Goal: Task Accomplishment & Management: Use online tool/utility

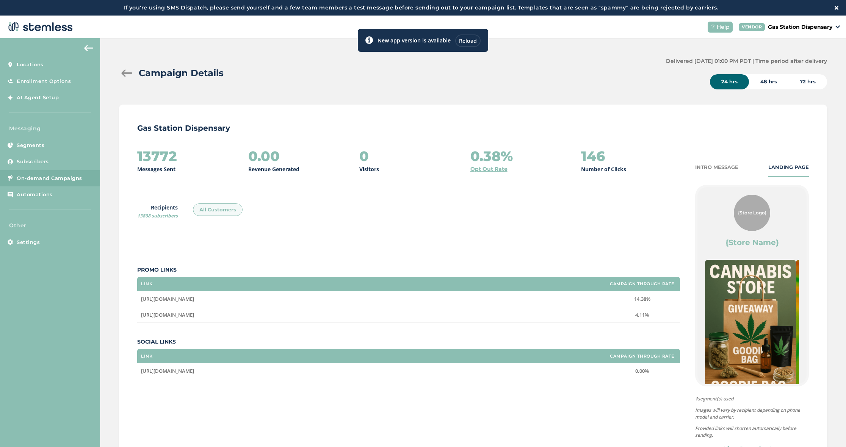
click at [72, 175] on span "On-demand Campaigns" at bounding box center [50, 179] width 66 height 8
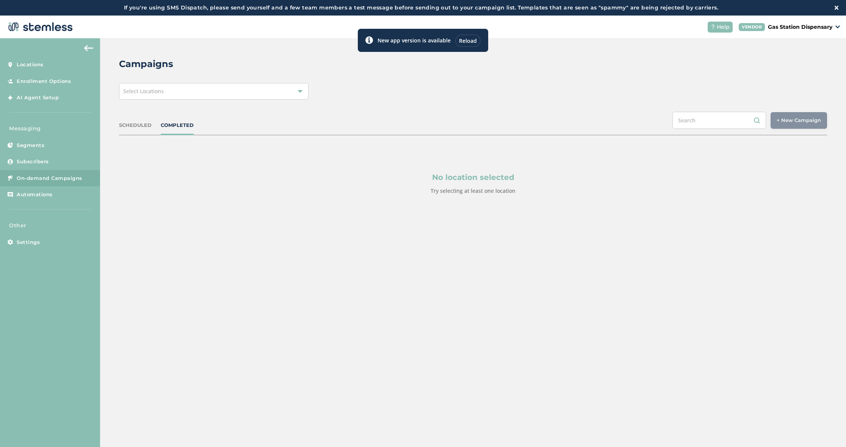
click at [247, 86] on div "Select Locations" at bounding box center [214, 91] width 190 height 17
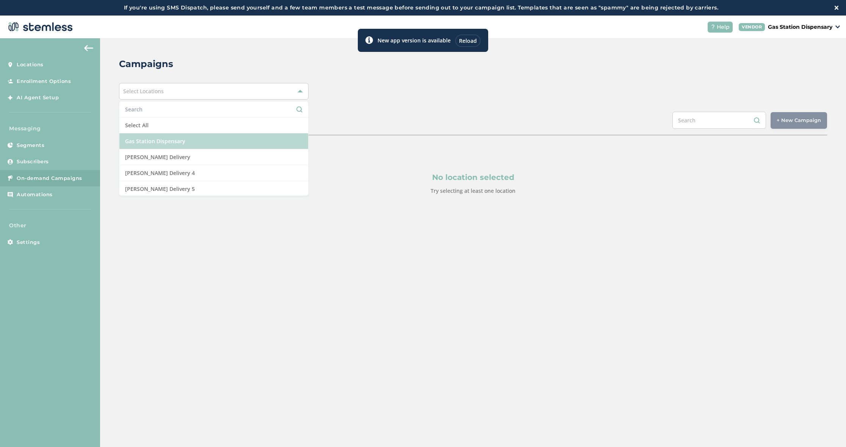
click at [232, 135] on li "Gas Station Dispensary" at bounding box center [213, 141] width 189 height 16
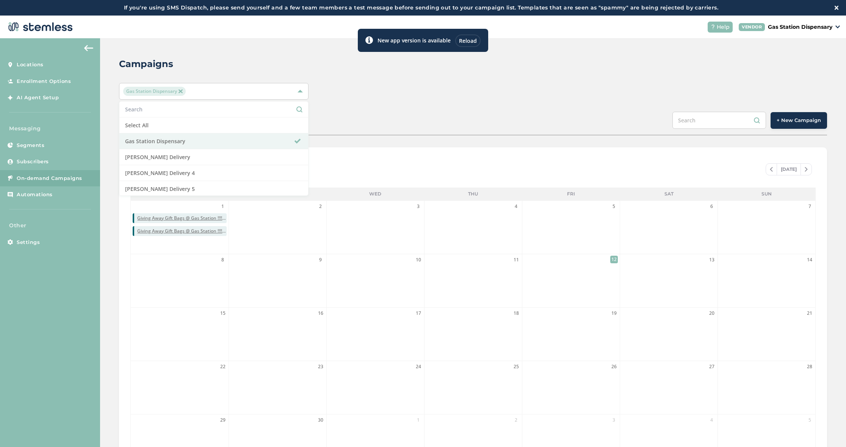
click at [784, 122] on span "+ New Campaign" at bounding box center [799, 121] width 44 height 8
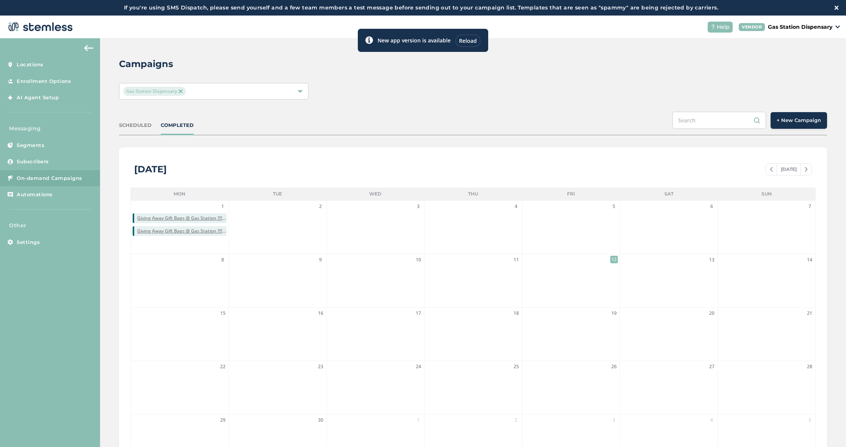
click at [786, 121] on span "+ New Campaign" at bounding box center [799, 121] width 44 height 8
drag, startPoint x: 484, startPoint y: 36, endPoint x: 477, endPoint y: 39, distance: 7.7
click at [483, 36] on div "New app version is available Reload" at bounding box center [423, 40] width 130 height 23
click at [474, 39] on div "Reload" at bounding box center [467, 41] width 25 height 13
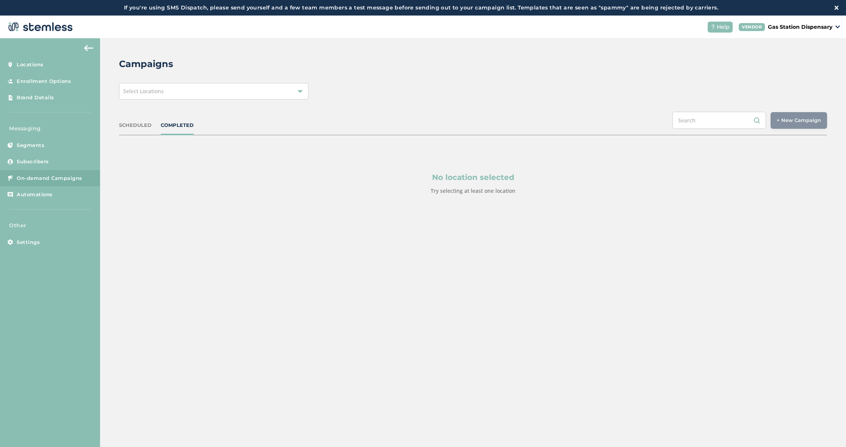
click at [137, 86] on div "Select Locations" at bounding box center [214, 91] width 190 height 17
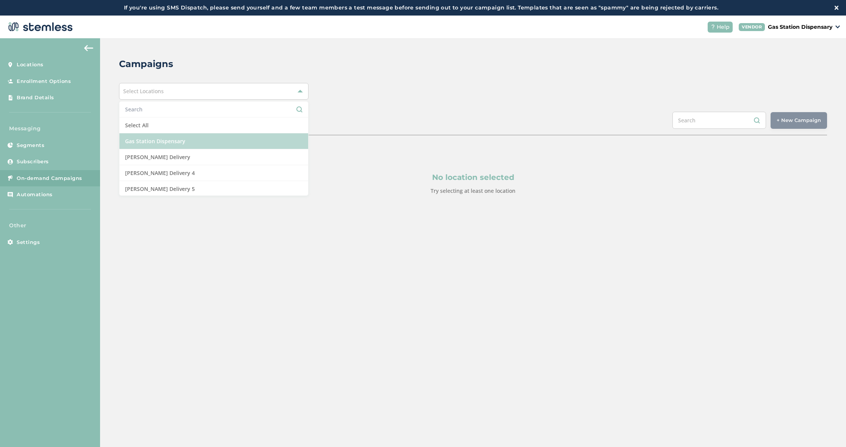
click at [166, 142] on li "Gas Station Dispensary" at bounding box center [213, 141] width 189 height 16
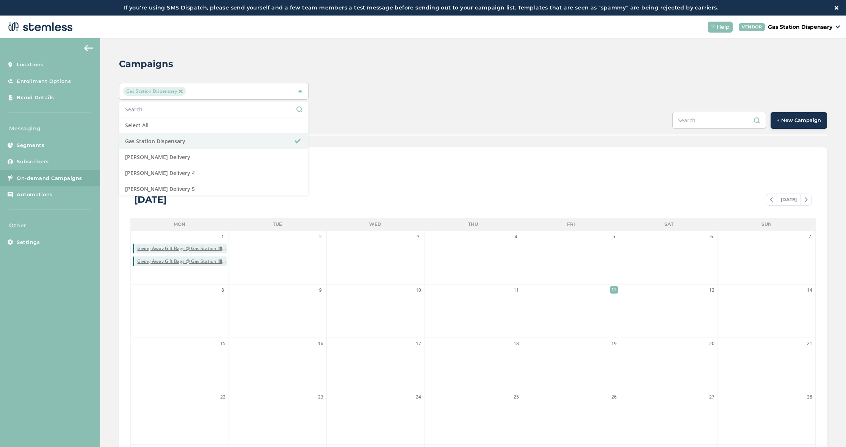
click at [430, 63] on div "Campaigns" at bounding box center [470, 64] width 702 height 14
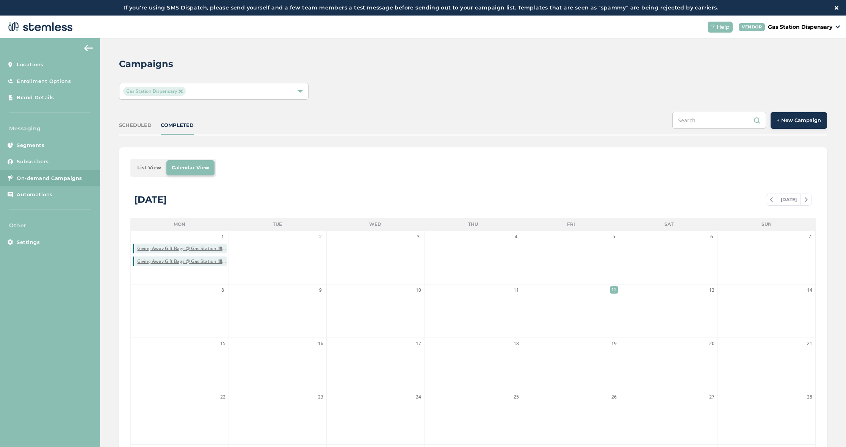
click at [816, 117] on span "+ New Campaign" at bounding box center [799, 121] width 44 height 8
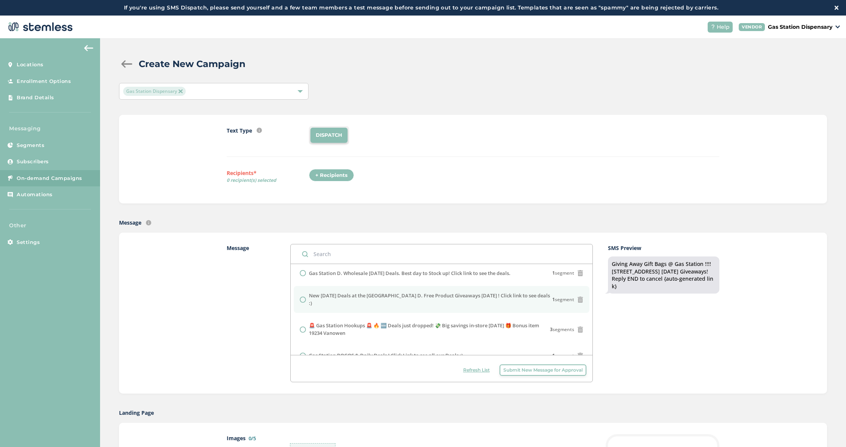
scroll to position [27, 0]
click at [477, 298] on label "New [DATE] Deals at the [GEOGRAPHIC_DATA] D. Free Product Giveaways [DATE] ! Cl…" at bounding box center [430, 299] width 243 height 15
radio input "false"
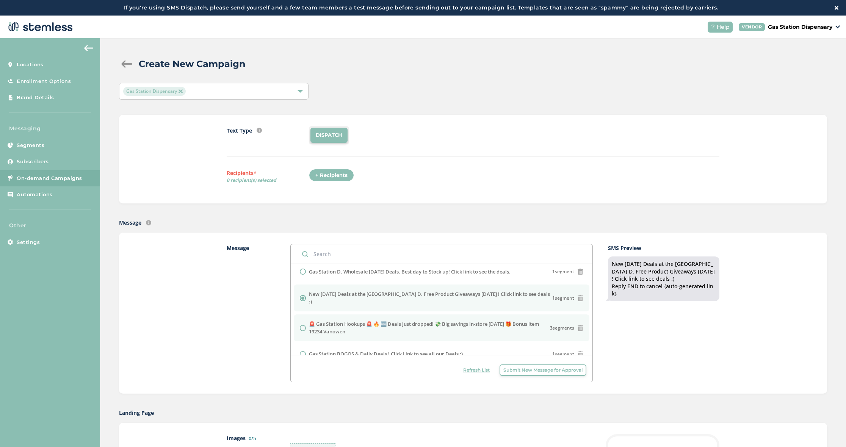
scroll to position [30, 0]
click at [322, 319] on label "🚨 Gas Station Hookups 🚨 🔥 🆕 Deals just dropped! 💸 Big savings in-store [DATE] 🎁…" at bounding box center [429, 326] width 241 height 15
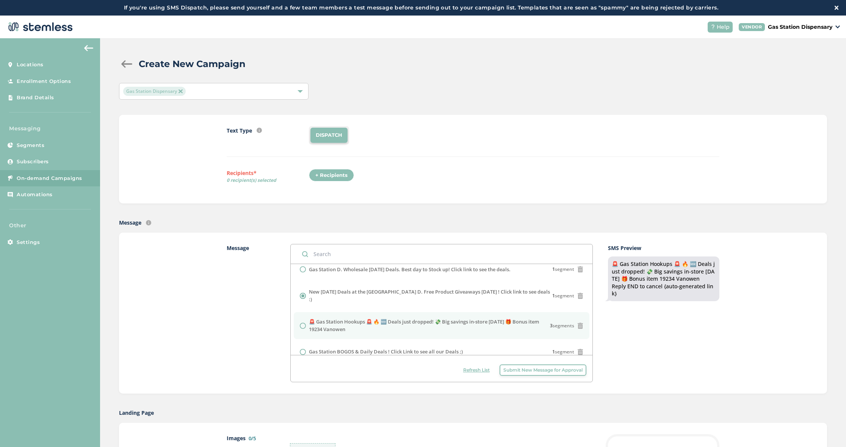
radio input "false"
radio input "true"
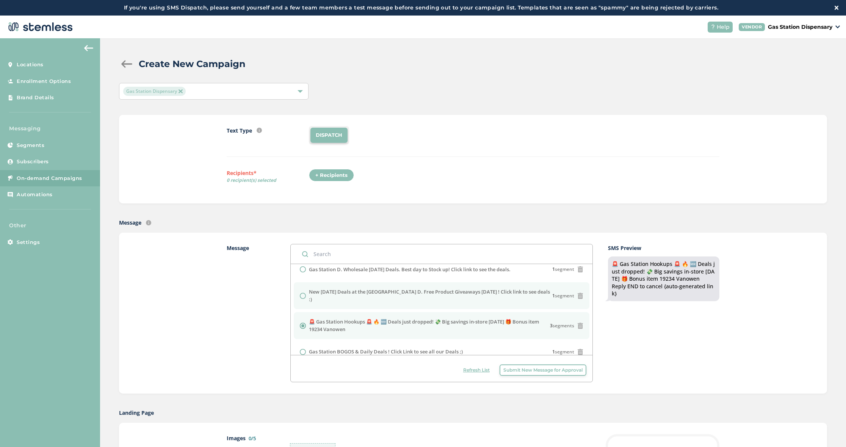
click at [326, 295] on label "New [DATE] Deals at the [GEOGRAPHIC_DATA] D. Free Product Giveaways [DATE] ! Cl…" at bounding box center [430, 296] width 243 height 15
radio input "true"
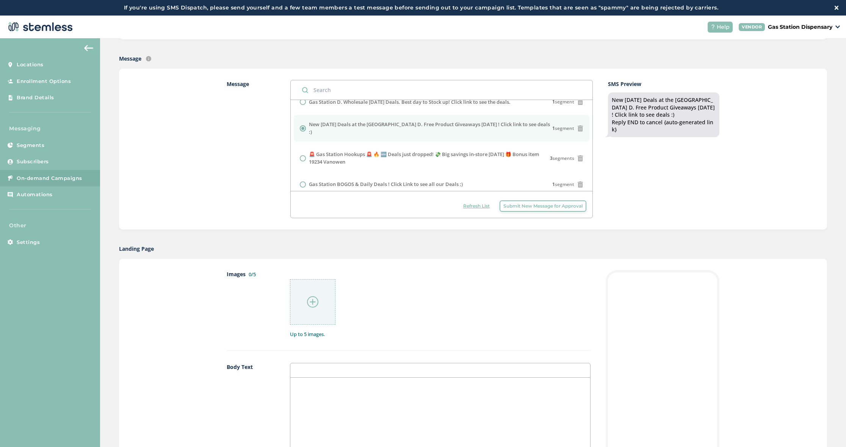
scroll to position [188, 0]
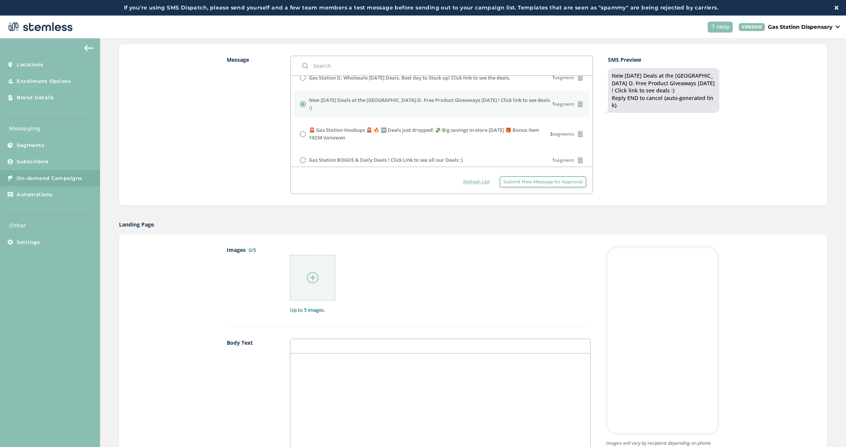
click at [315, 276] on img at bounding box center [312, 277] width 11 height 11
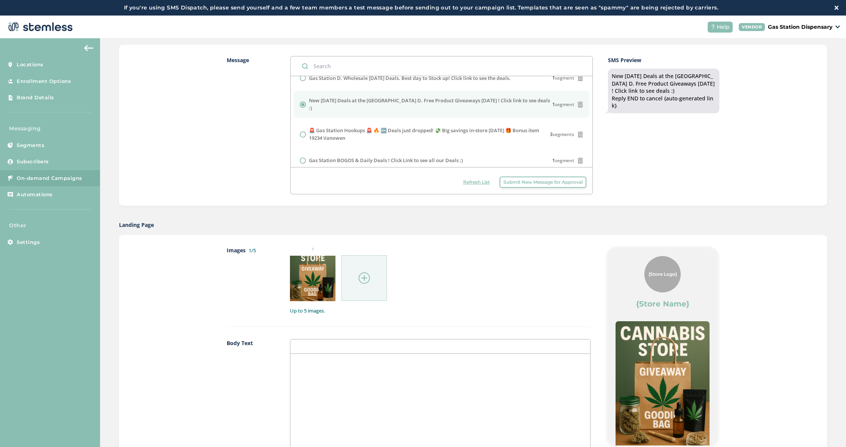
click at [360, 272] on div at bounding box center [365, 279] width 46 height 46
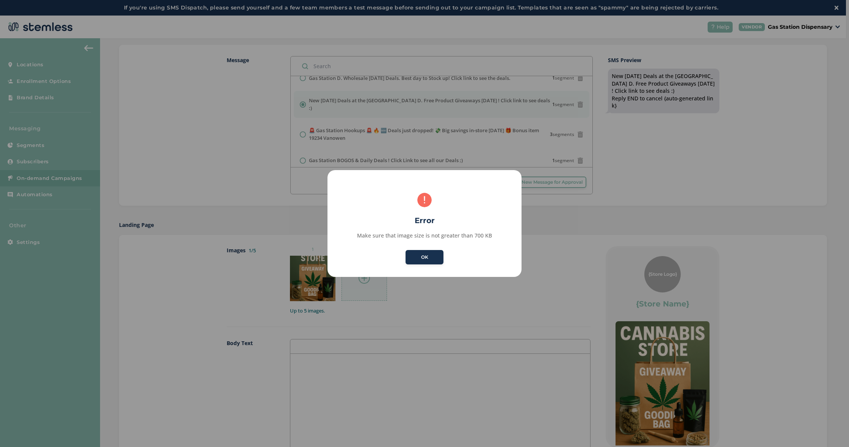
click at [421, 258] on button "OK" at bounding box center [425, 257] width 38 height 14
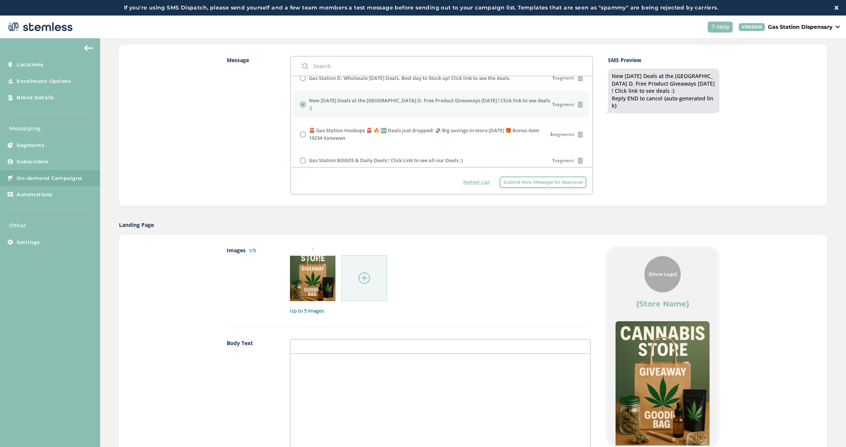
click at [371, 276] on div at bounding box center [365, 279] width 46 height 46
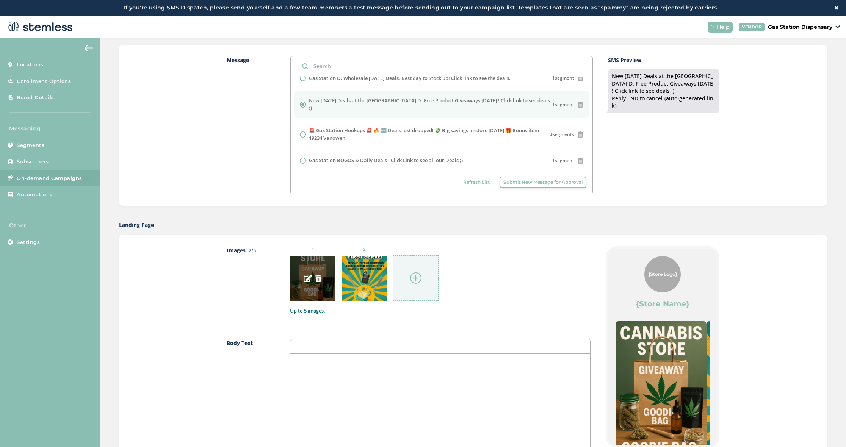
click at [318, 278] on img at bounding box center [318, 278] width 7 height 7
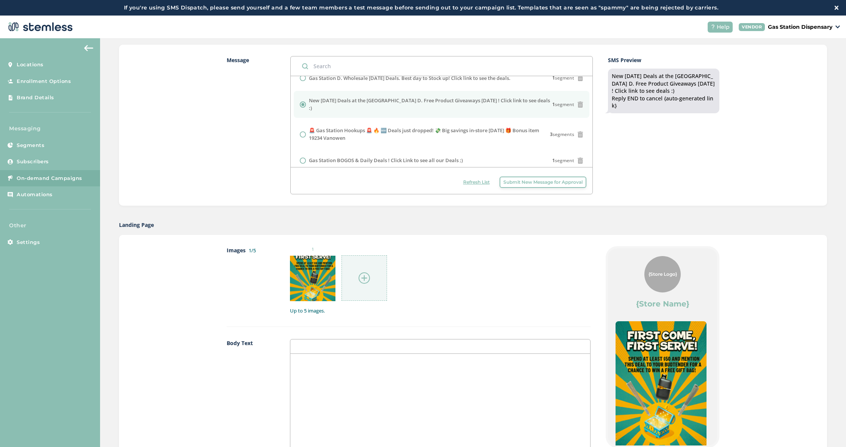
scroll to position [46, 0]
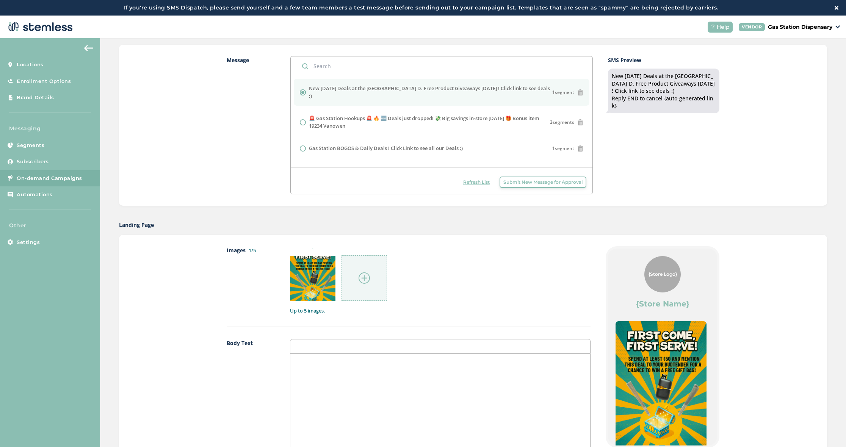
click at [360, 274] on img at bounding box center [364, 278] width 11 height 11
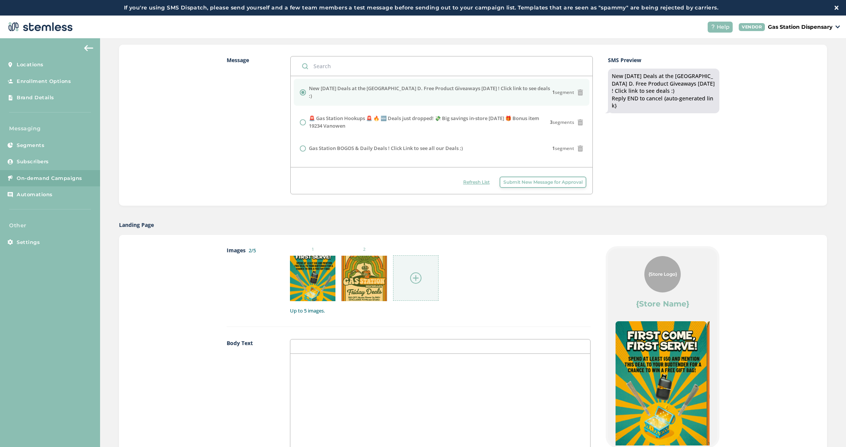
click at [413, 274] on img at bounding box center [415, 278] width 11 height 11
click at [367, 375] on div at bounding box center [440, 429] width 300 height 151
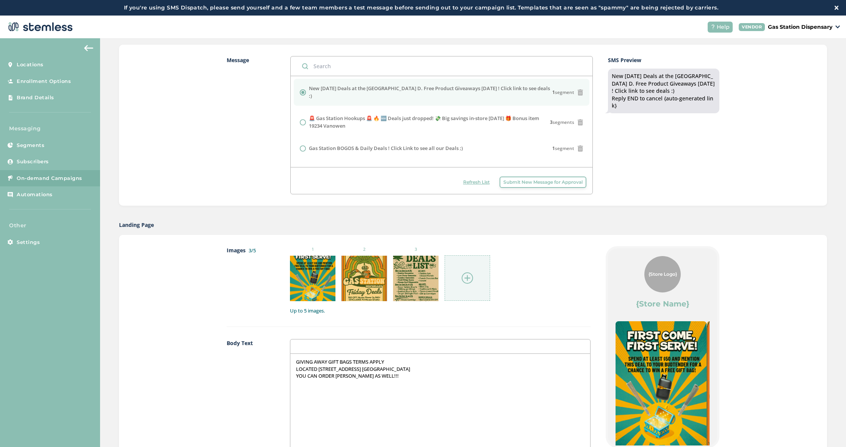
click at [339, 377] on p "YOU CAN ORDER [PERSON_NAME] AS WELL!!!" at bounding box center [440, 376] width 289 height 7
click at [368, 375] on p "YOU CAN ORDER DELIVERY AS WELL!!!" at bounding box center [440, 376] width 289 height 7
click at [367, 378] on div "GIVING AWAY GIFT BAGS TERMS APPLY LOCATED [STREET_ADDRESS] RESEDA CA YOU CAN OR…" at bounding box center [440, 429] width 300 height 151
drag, startPoint x: 366, startPoint y: 377, endPoint x: 366, endPoint y: 383, distance: 6.1
click at [366, 377] on p "YOU CAN ORDER DELIVERY AS WELL!!!" at bounding box center [440, 376] width 289 height 7
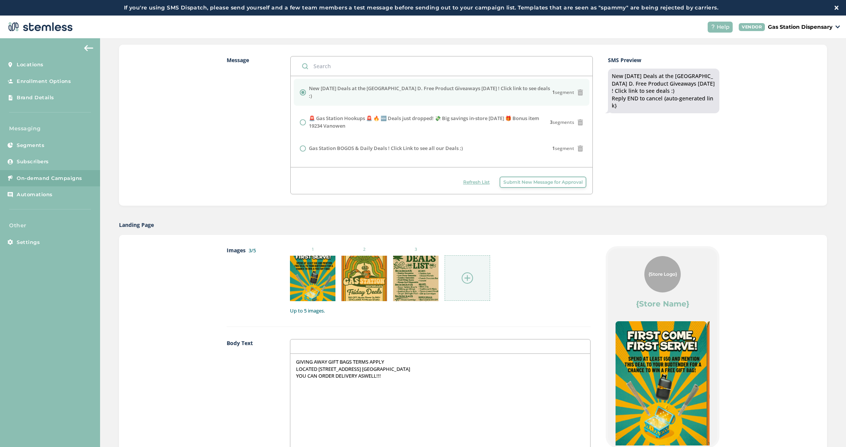
click at [405, 380] on div "GIVING AWAY GIFT BAGS TERMS APPLY LOCATED [STREET_ADDRESS] RESEDA CA YOU CAN OR…" at bounding box center [440, 429] width 300 height 151
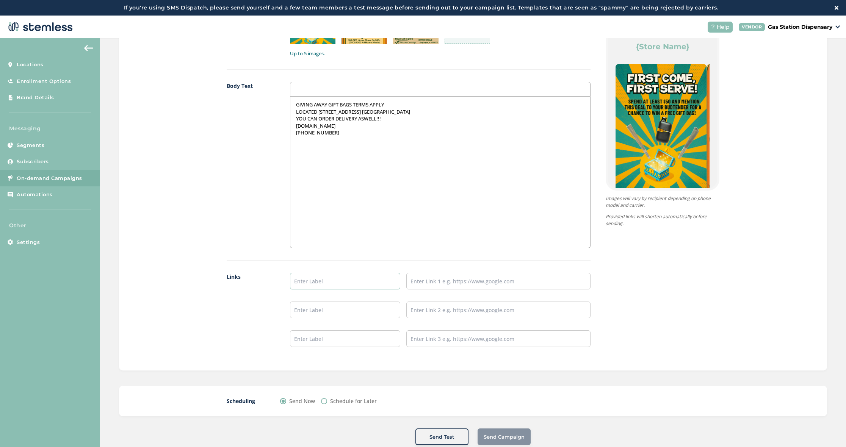
click at [317, 274] on input "text" at bounding box center [345, 281] width 111 height 17
type input "DELIVERY LINK"
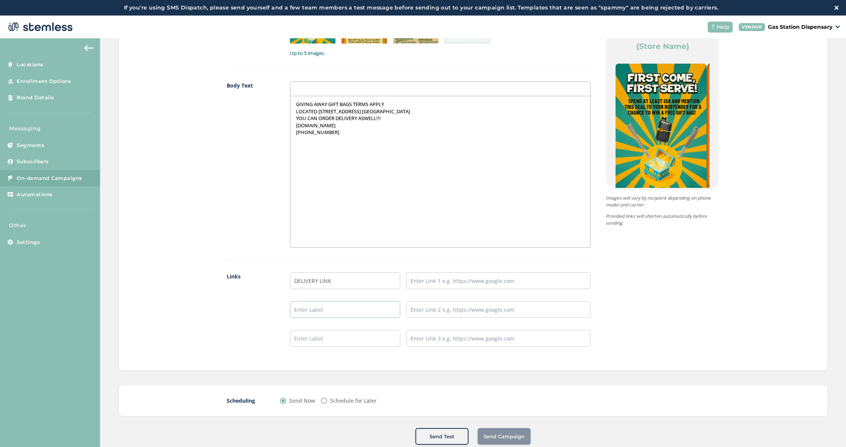
click at [341, 307] on input "text" at bounding box center [345, 309] width 111 height 17
type input "SHOP WEEDMAPS"
click at [447, 276] on input "text" at bounding box center [499, 281] width 184 height 17
click at [441, 283] on input "text" at bounding box center [499, 281] width 184 height 17
paste input "[URL][DOMAIN_NAME]"
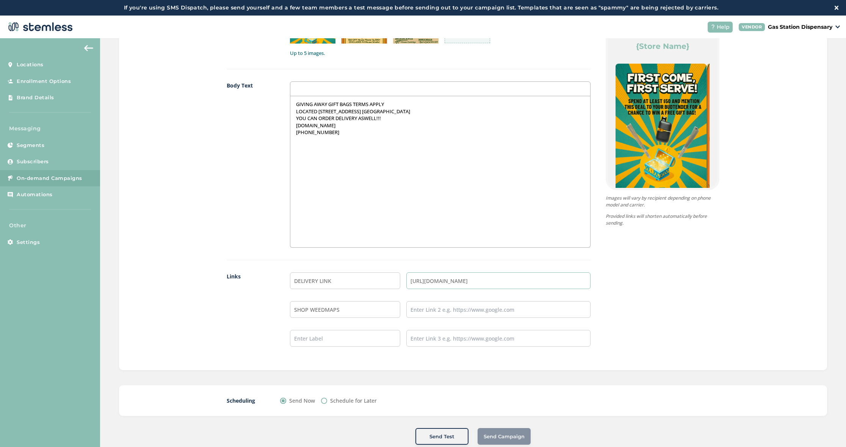
type input "[URL][DOMAIN_NAME]"
drag, startPoint x: 363, startPoint y: 311, endPoint x: 353, endPoint y: 312, distance: 9.9
click at [363, 311] on input "SHOP WEEDMAPS" at bounding box center [345, 309] width 111 height 17
drag, startPoint x: 335, startPoint y: 313, endPoint x: 438, endPoint y: 307, distance: 103.3
click at [440, 306] on input "text" at bounding box center [499, 309] width 184 height 17
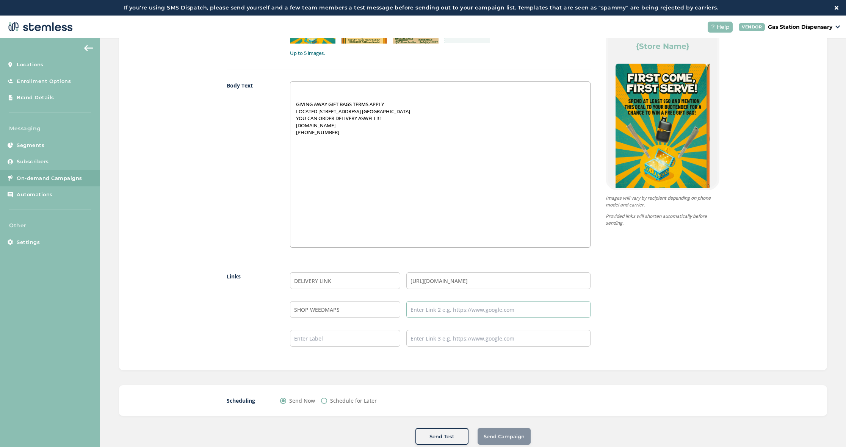
click at [444, 307] on input "text" at bounding box center [499, 309] width 184 height 17
paste input "[URL][DOMAIN_NAME]"
type input "[URL][DOMAIN_NAME]"
click at [359, 374] on div "Create New Campaign Gas Station Dispensary Text Type SMS : A cost effective way…" at bounding box center [473, 28] width 746 height 872
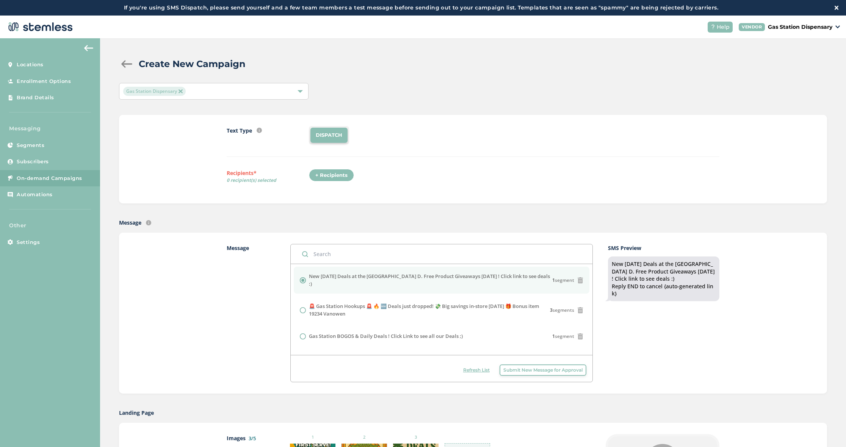
scroll to position [0, 0]
click at [322, 170] on div "+ Recipients" at bounding box center [331, 175] width 45 height 13
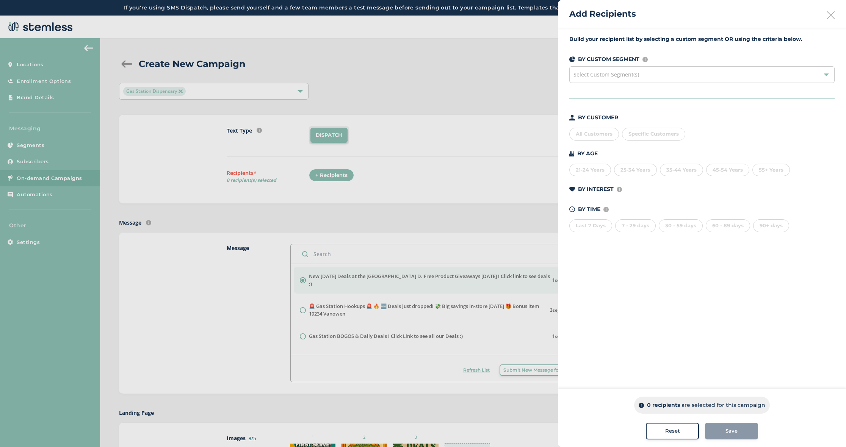
click at [589, 132] on div "All Customers" at bounding box center [595, 134] width 50 height 13
click at [724, 425] on button "Save" at bounding box center [731, 431] width 53 height 17
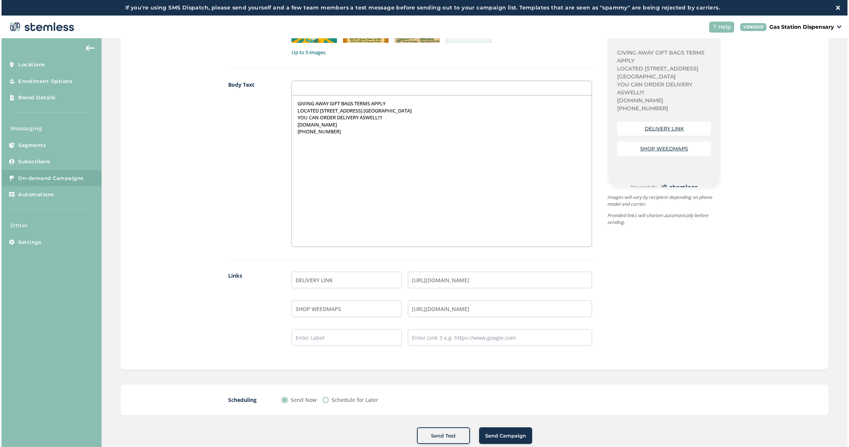
scroll to position [446, 0]
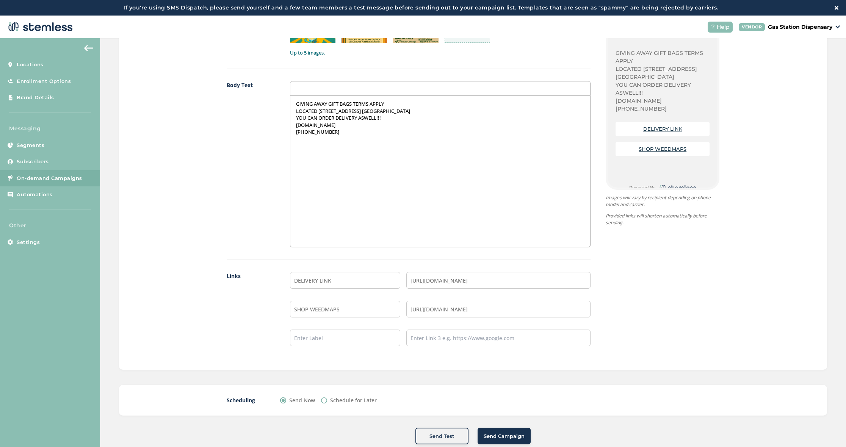
click at [495, 434] on span "Send Campaign" at bounding box center [504, 437] width 41 height 8
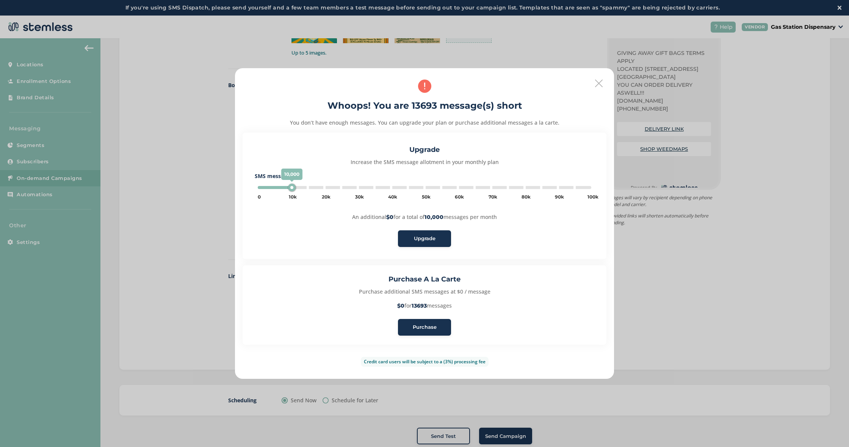
type input "15000"
click at [423, 331] on button "Purchase" at bounding box center [424, 327] width 53 height 17
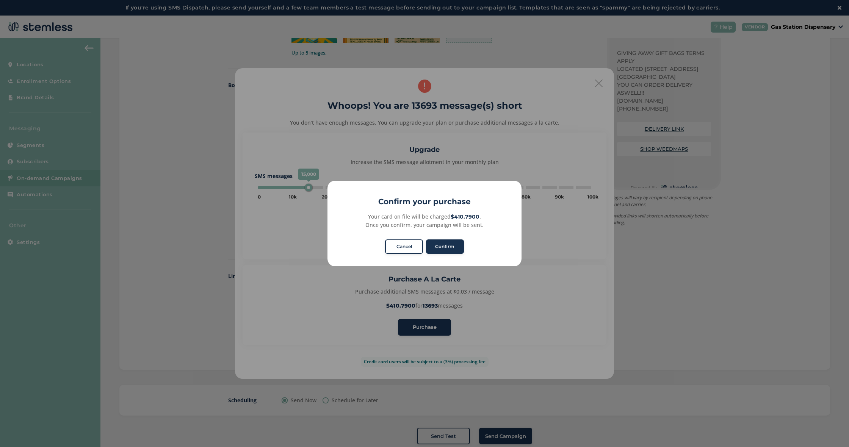
click at [444, 251] on button "Confirm" at bounding box center [445, 247] width 38 height 14
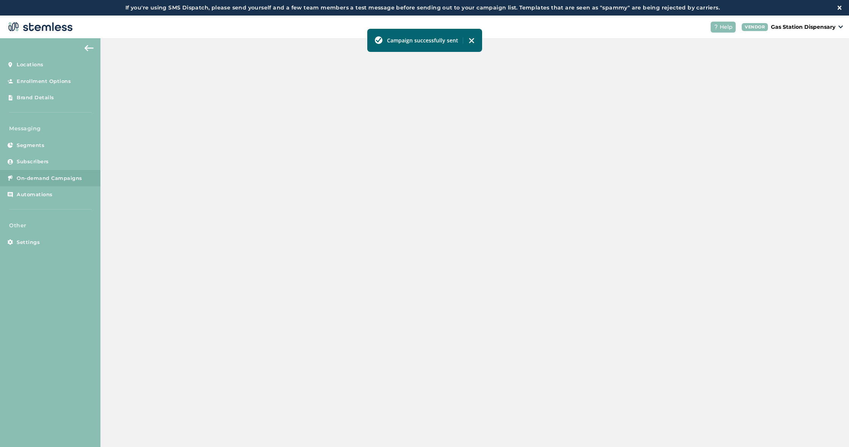
scroll to position [66, 0]
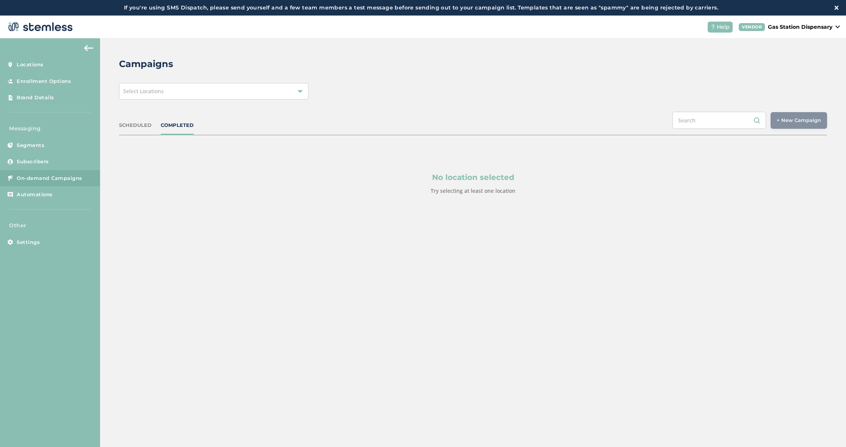
click at [223, 100] on div "Campaigns Select Locations SCHEDULED COMPLETED + New Campaign Select location(s…" at bounding box center [473, 144] width 746 height 212
click at [227, 97] on div "Select Locations" at bounding box center [214, 91] width 190 height 17
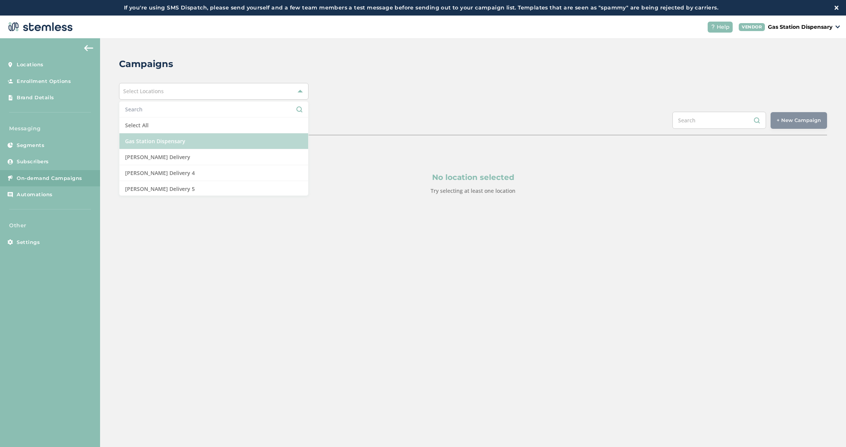
click at [218, 141] on li "Gas Station Dispensary" at bounding box center [213, 141] width 189 height 16
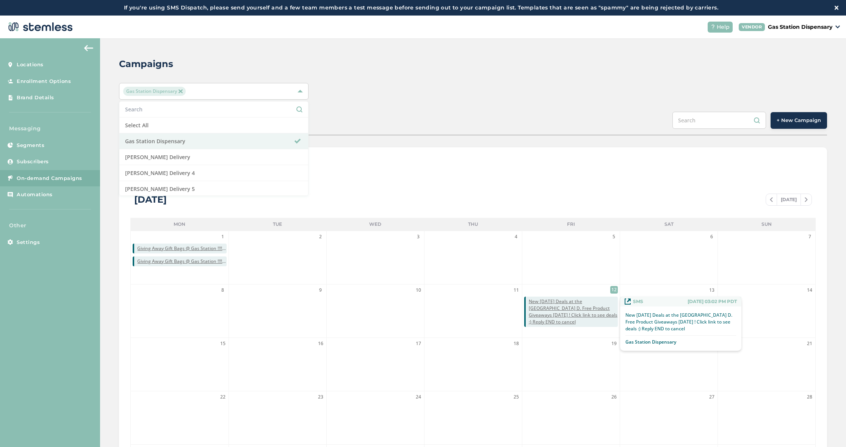
click at [545, 313] on span "New Friday Deals at the Gas Station D. Free Product Giveaways Today ! Click lin…" at bounding box center [573, 311] width 89 height 27
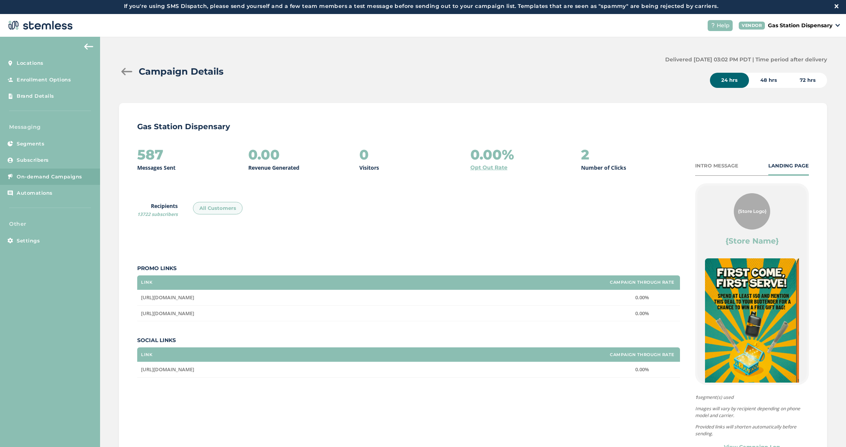
scroll to position [2, 0]
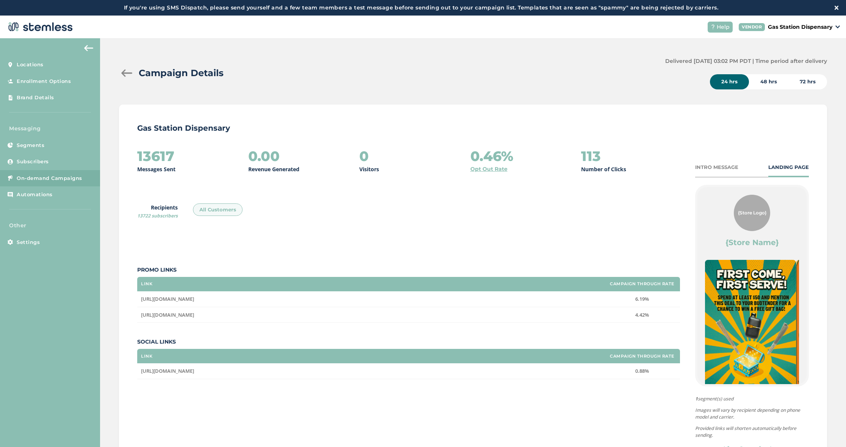
scroll to position [2, 0]
